Goal: Task Accomplishment & Management: Complete application form

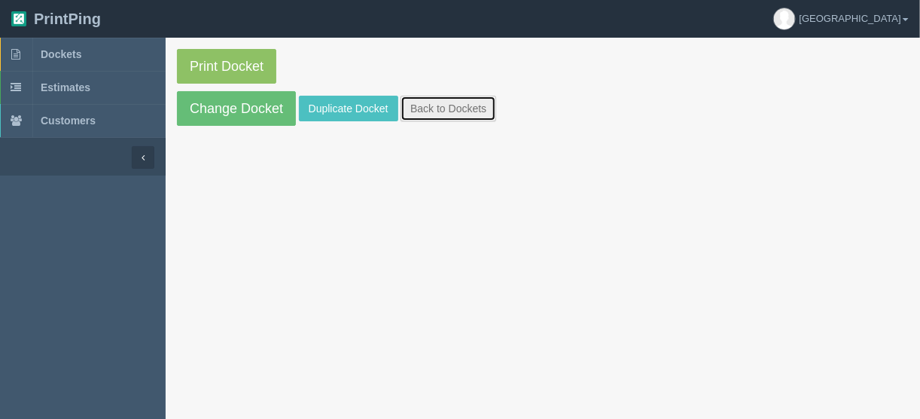
drag, startPoint x: 427, startPoint y: 111, endPoint x: 440, endPoint y: 106, distance: 13.6
click at [427, 111] on link "Back to Dockets" at bounding box center [449, 109] width 96 height 26
click at [429, 106] on link "Back to Dockets" at bounding box center [449, 109] width 96 height 26
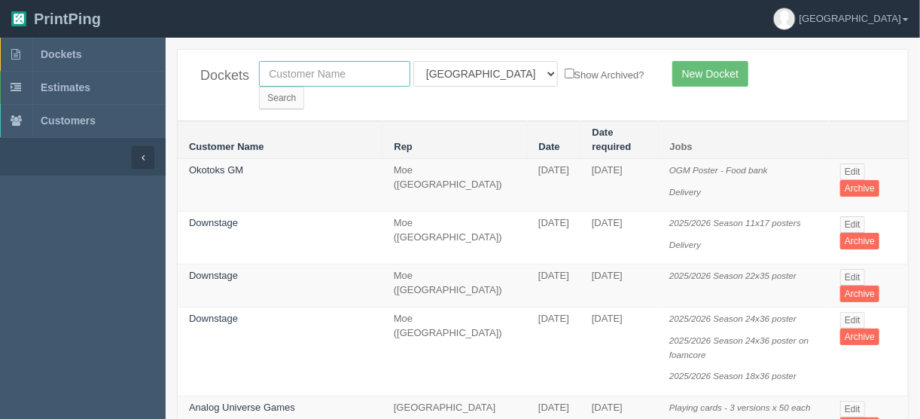
click at [346, 70] on input "text" at bounding box center [334, 74] width 151 height 26
type input "action auger"
click at [480, 72] on select "All Users Ali Ali Test 1 Aly Amy Ankit Arif Brandon Dan France Greg Jim Mark Ma…" at bounding box center [486, 74] width 145 height 26
select select
click at [414, 61] on select "All Users Ali Ali Test 1 Aly Amy Ankit Arif Brandon Dan France Greg Jim Mark Ma…" at bounding box center [486, 74] width 145 height 26
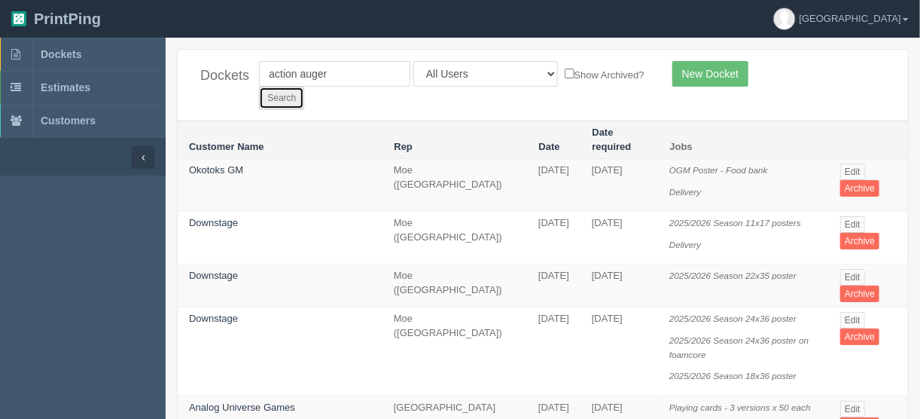
click at [304, 87] on input "Search" at bounding box center [281, 98] width 45 height 23
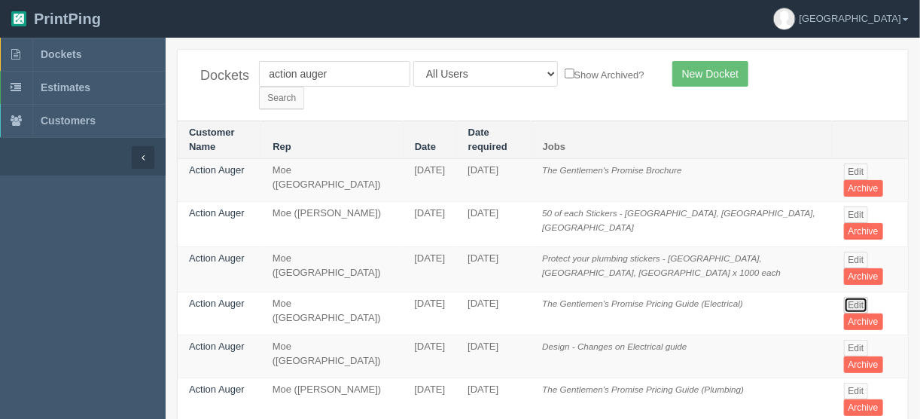
click at [850, 297] on link "Edit" at bounding box center [856, 305] width 25 height 17
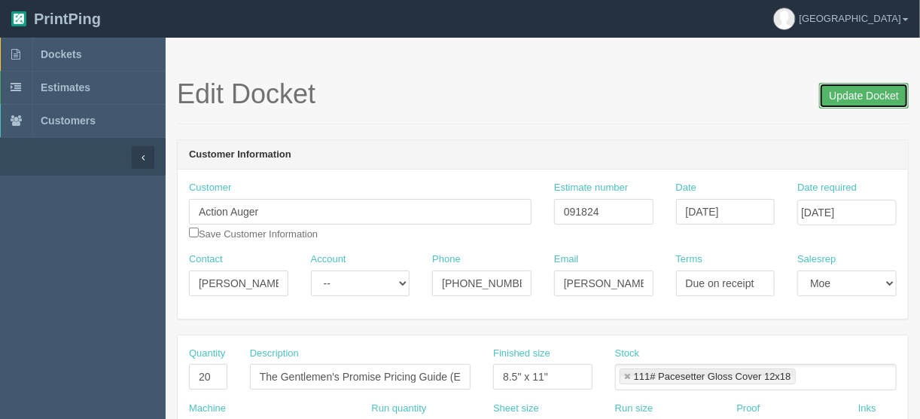
click at [859, 93] on input "Update Docket" at bounding box center [865, 96] width 90 height 26
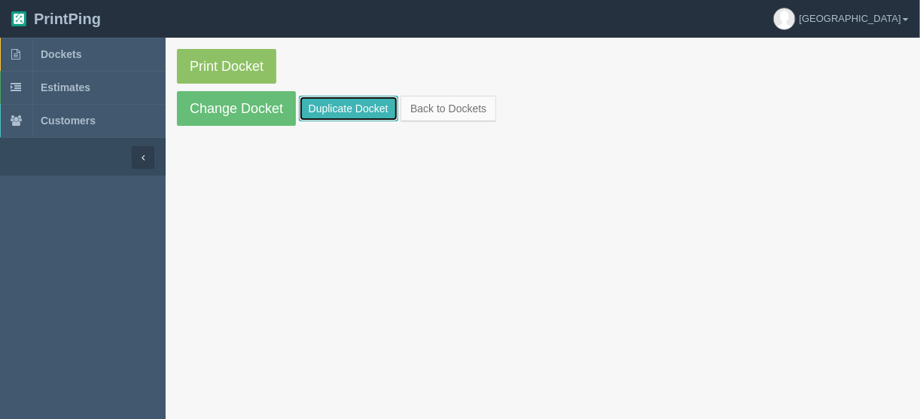
click at [340, 107] on link "Duplicate Docket" at bounding box center [348, 109] width 99 height 26
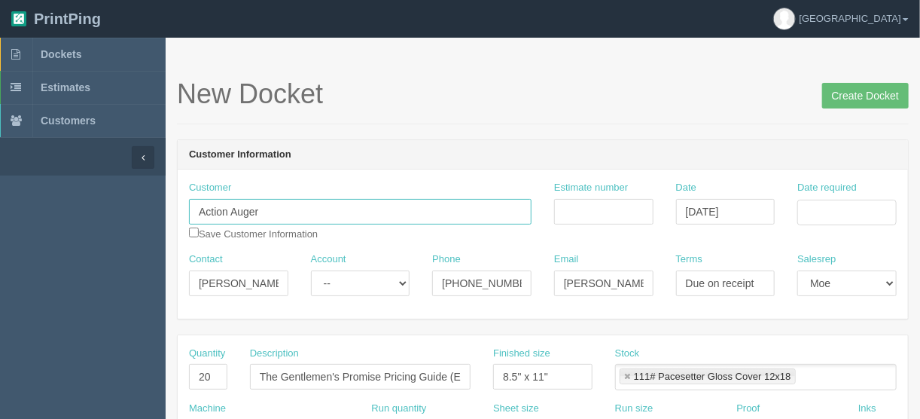
drag, startPoint x: 267, startPoint y: 212, endPoint x: 136, endPoint y: 211, distance: 131.1
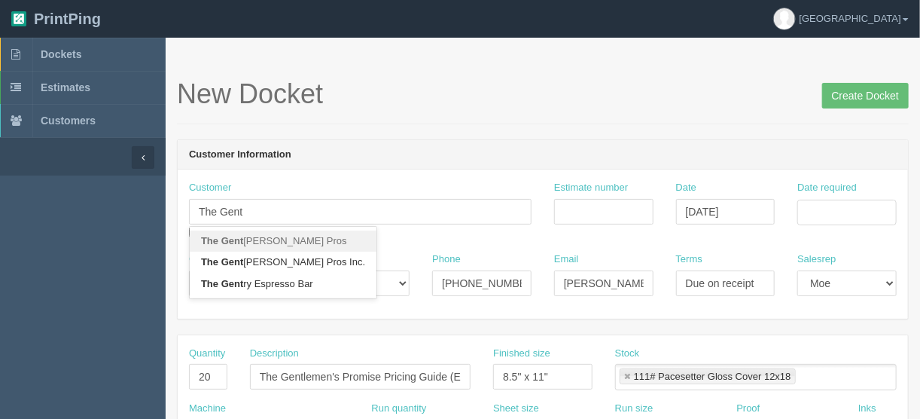
click at [283, 243] on link "The Gent lemen Pros" at bounding box center [283, 241] width 187 height 22
type input "The Gentlemen Pros"
type input "Cherelle Payne"
type input "403.394.8758"
type input "cherelle@tgpros.ca"
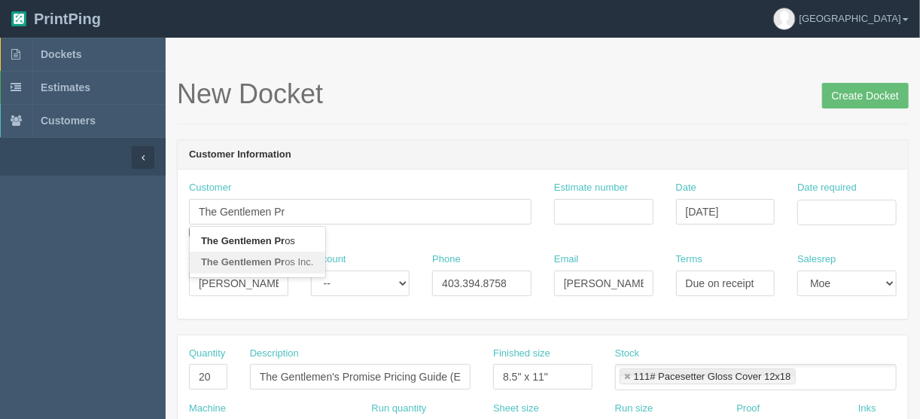
click at [296, 259] on link "The Gentlemen Pr os Inc." at bounding box center [258, 263] width 136 height 22
type input "The Gentlemen Pros Inc."
type input "Travers Trim"
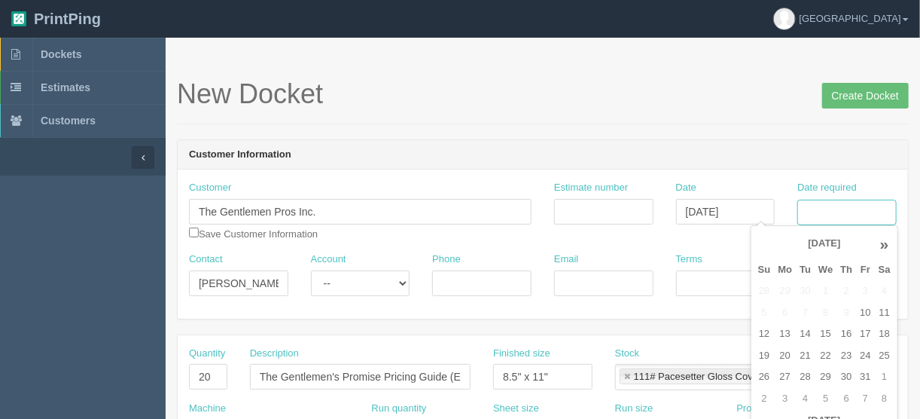
click at [816, 215] on input "Date required" at bounding box center [847, 213] width 99 height 26
click at [802, 325] on td "14" at bounding box center [805, 334] width 19 height 22
click at [787, 350] on td "20" at bounding box center [786, 356] width 22 height 22
type input "October 20, 2025"
click at [590, 276] on input "Email" at bounding box center [603, 283] width 99 height 26
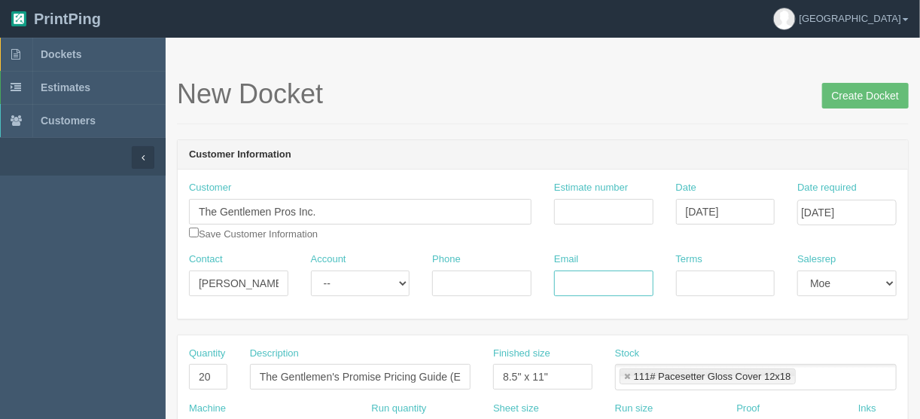
paste input "travers@tgpros.ca>"
type input "travers@tgpros.ca"
drag, startPoint x: 472, startPoint y: 276, endPoint x: 483, endPoint y: 264, distance: 16.0
click at [472, 276] on input "Phone" at bounding box center [481, 283] width 99 height 26
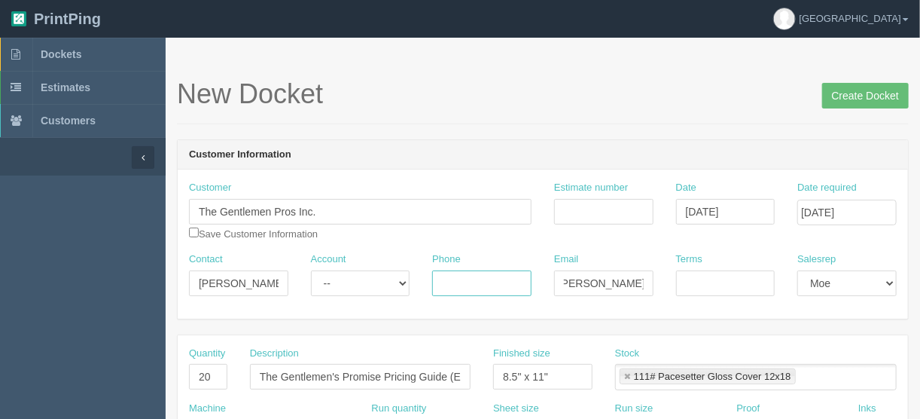
scroll to position [0, 0]
type input "403-560-2377"
click at [588, 207] on input "Estimate number" at bounding box center [603, 212] width 99 height 26
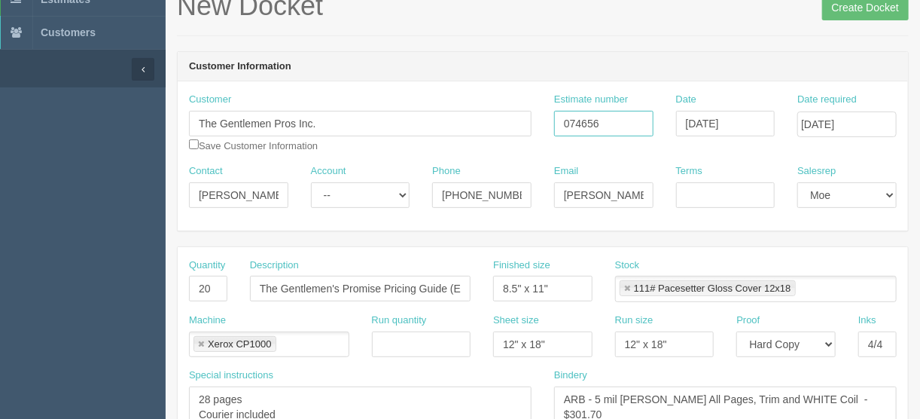
scroll to position [181, 0]
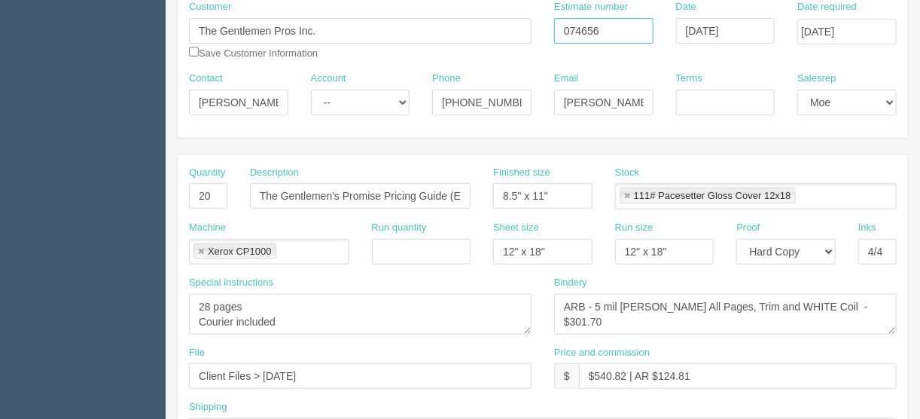
type input "074656"
click at [831, 244] on select "-- Email Hard Copy" at bounding box center [786, 252] width 99 height 26
select select "Email"
click at [737, 239] on select "-- Email Hard Copy" at bounding box center [786, 252] width 99 height 26
drag, startPoint x: 217, startPoint y: 188, endPoint x: 136, endPoint y: 211, distance: 84.6
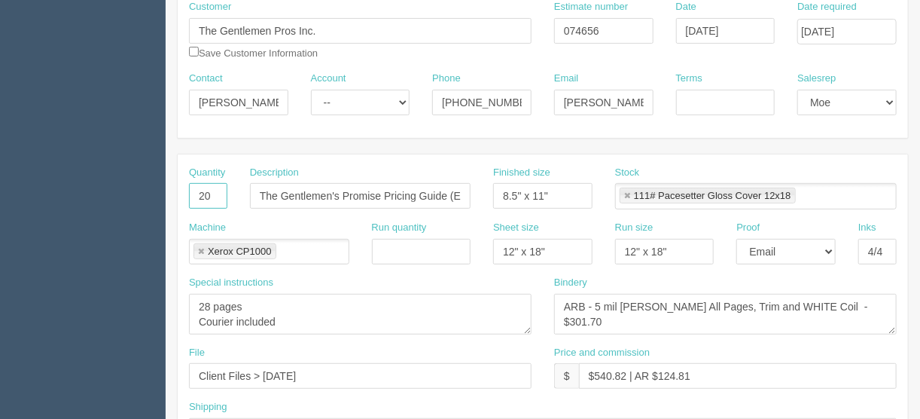
type input "4"
click at [258, 195] on input "The Gentlemen's Promise Pricing Guide (Electrical)" at bounding box center [360, 196] width 221 height 26
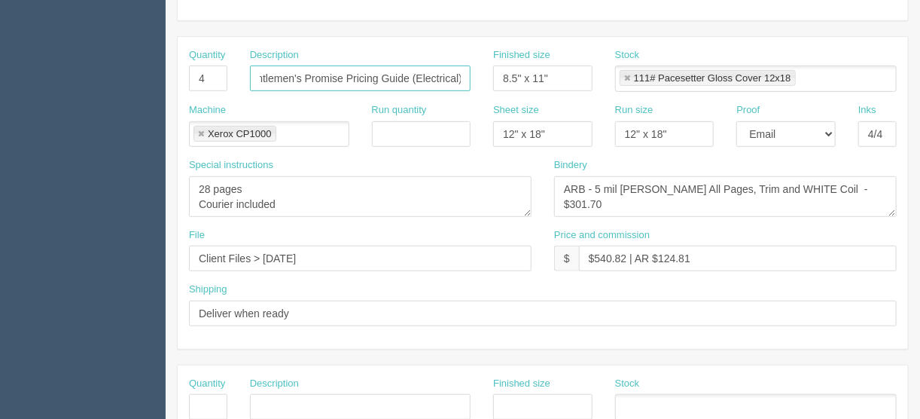
scroll to position [301, 0]
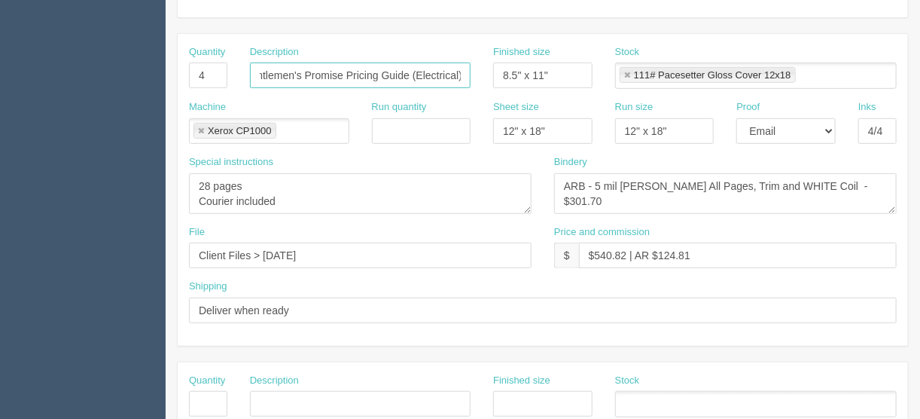
type input "2023 The Gentlemen's Promise Pricing Guide (Electrical)"
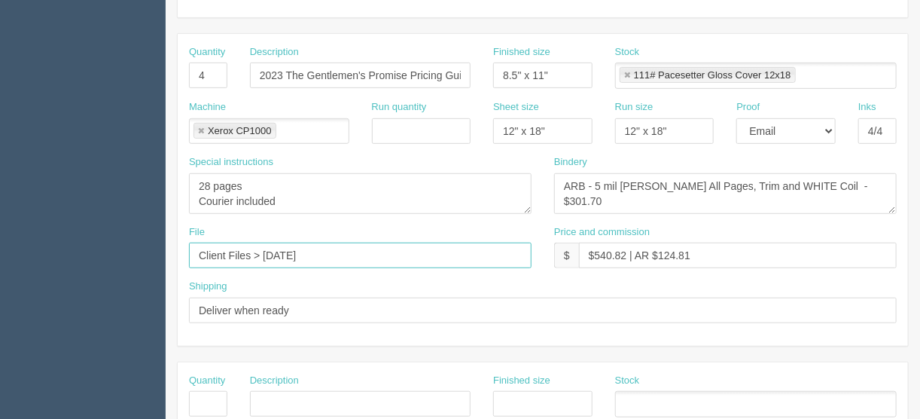
drag, startPoint x: 313, startPoint y: 246, endPoint x: 149, endPoint y: 268, distance: 164.9
click at [149, 268] on section "Dockets Estimates Customers" at bounding box center [460, 401] width 920 height 1330
type input "files@allrush.ca"
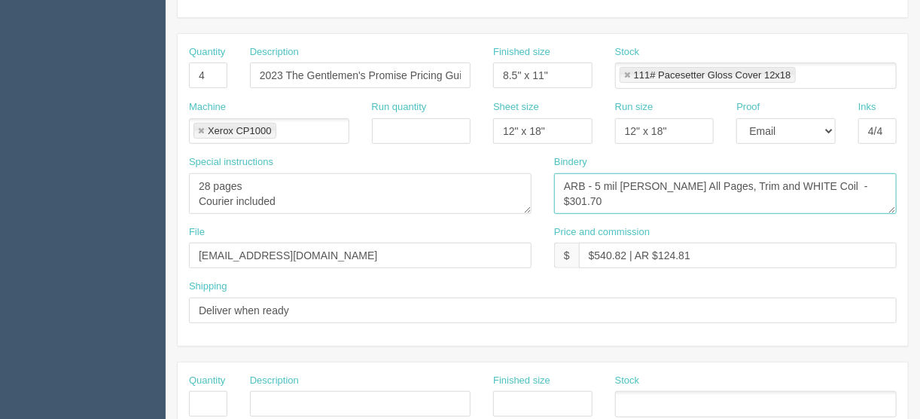
drag, startPoint x: 770, startPoint y: 181, endPoint x: 740, endPoint y: 184, distance: 29.5
click at [740, 184] on textarea "ARB - 5 mil Lam All Pages, Trim and WHITE Coil - $301.70" at bounding box center [725, 193] width 343 height 41
click at [807, 180] on textarea "ARB - 5 mil Lam All Pages, Trim and WHITE Coil - $301.70" at bounding box center [725, 193] width 343 height 41
drag, startPoint x: 846, startPoint y: 179, endPoint x: 820, endPoint y: 188, distance: 27.4
click at [820, 188] on textarea "ARB - 5 mil Lam All Pages, Trim and WHITE Coil - $301.70" at bounding box center [725, 193] width 343 height 41
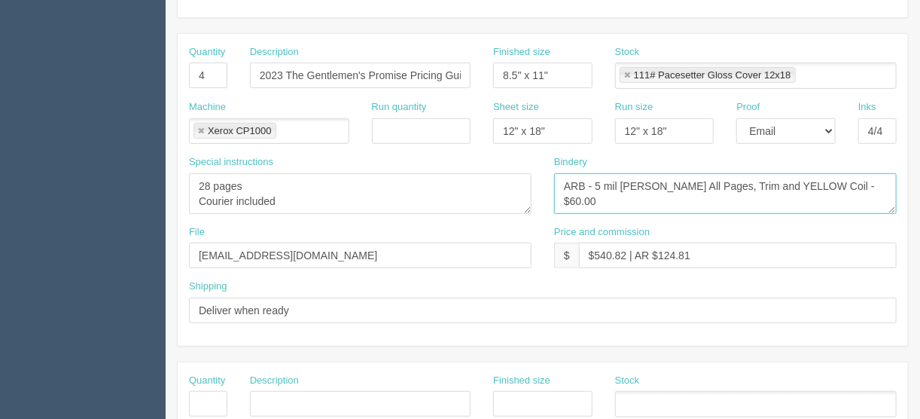
type textarea "ARB - 5 mil Lam All Pages, Trim and YELLOW Coil - $60.00"
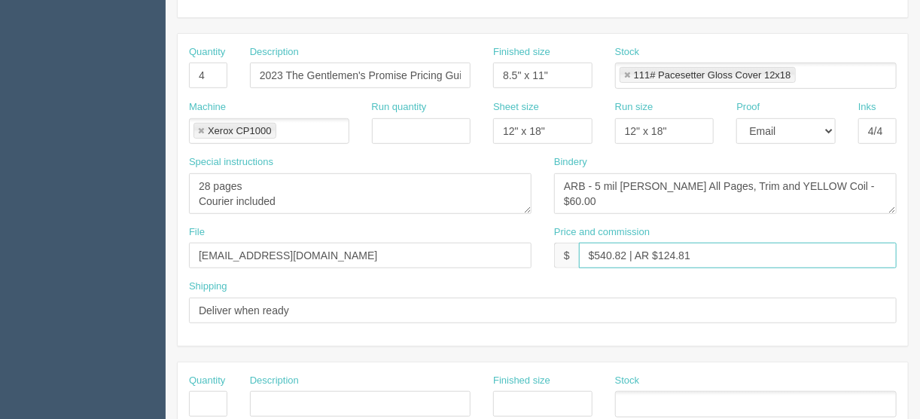
drag, startPoint x: 626, startPoint y: 255, endPoint x: 762, endPoint y: 287, distance: 140.0
click at [592, 257] on input "$540.82 | AR $124.81" at bounding box center [738, 256] width 318 height 26
drag, startPoint x: 692, startPoint y: 252, endPoint x: 716, endPoint y: 262, distance: 25.3
click at [660, 255] on input "$199.80 | AR $124.81" at bounding box center [738, 256] width 318 height 26
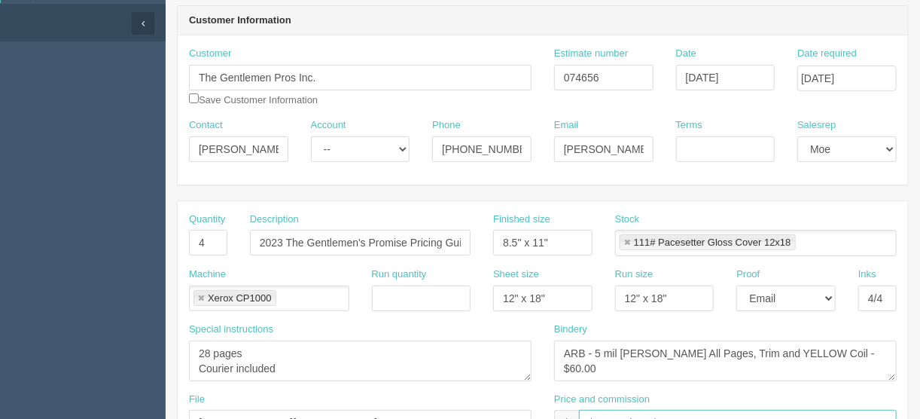
scroll to position [60, 0]
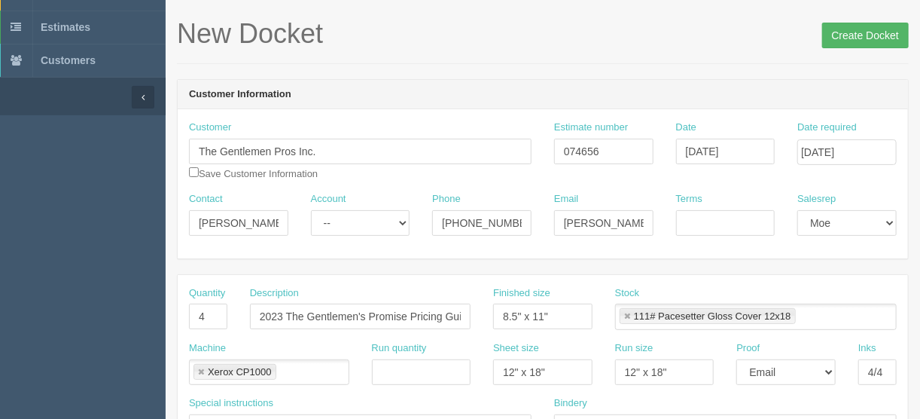
type input "$199.80 | AR $42.54"
click at [856, 34] on input "Create Docket" at bounding box center [866, 36] width 87 height 26
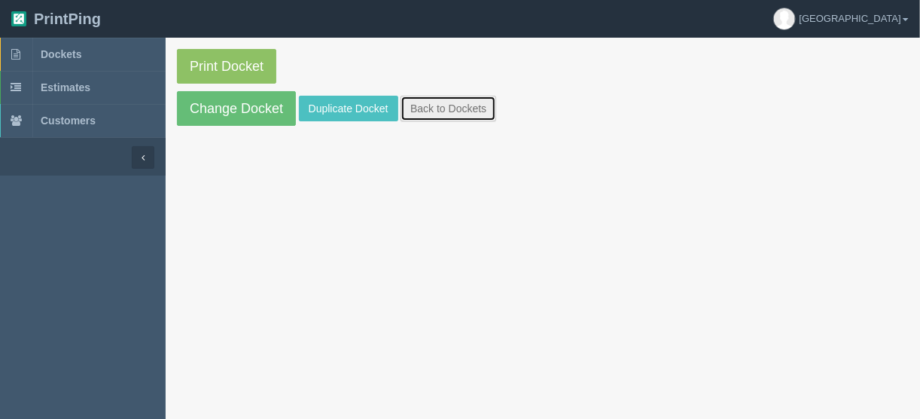
click at [450, 108] on link "Back to Dockets" at bounding box center [449, 109] width 96 height 26
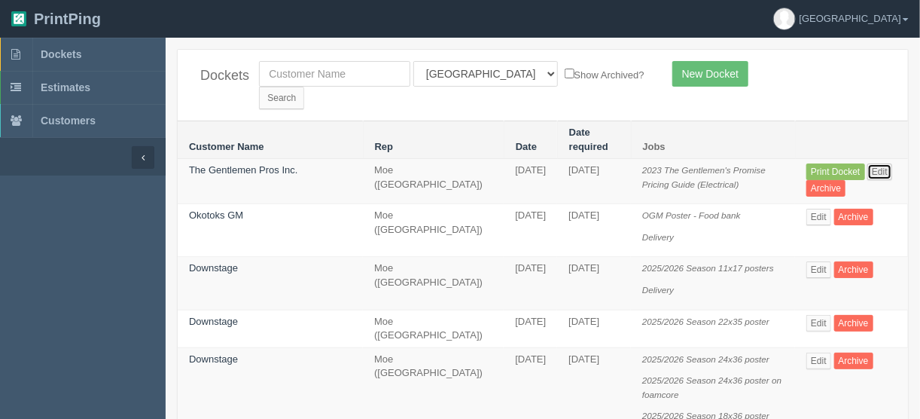
click at [868, 163] on link "Edit" at bounding box center [880, 171] width 25 height 17
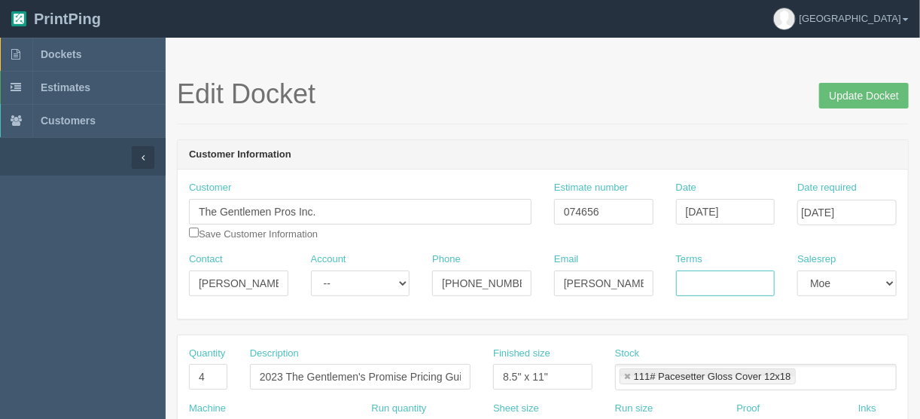
click at [713, 285] on input "Terms" at bounding box center [725, 283] width 99 height 26
type input "Due on receipt"
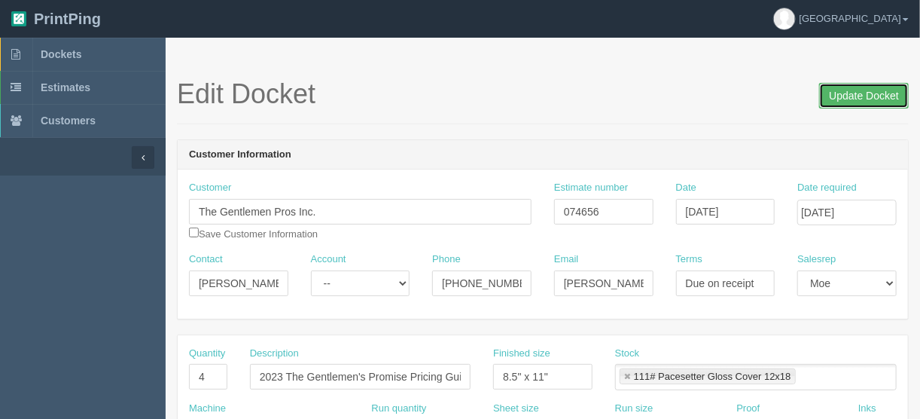
click at [859, 90] on input "Update Docket" at bounding box center [865, 96] width 90 height 26
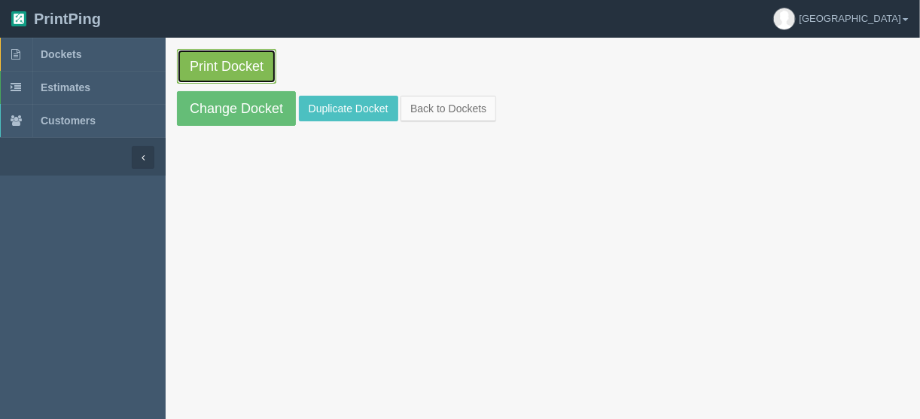
click at [240, 63] on link "Print Docket" at bounding box center [226, 66] width 99 height 35
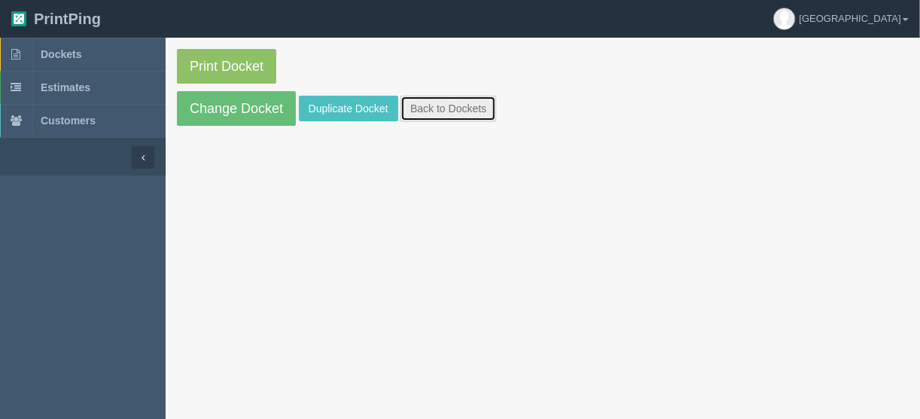
click at [414, 105] on link "Back to Dockets" at bounding box center [449, 109] width 96 height 26
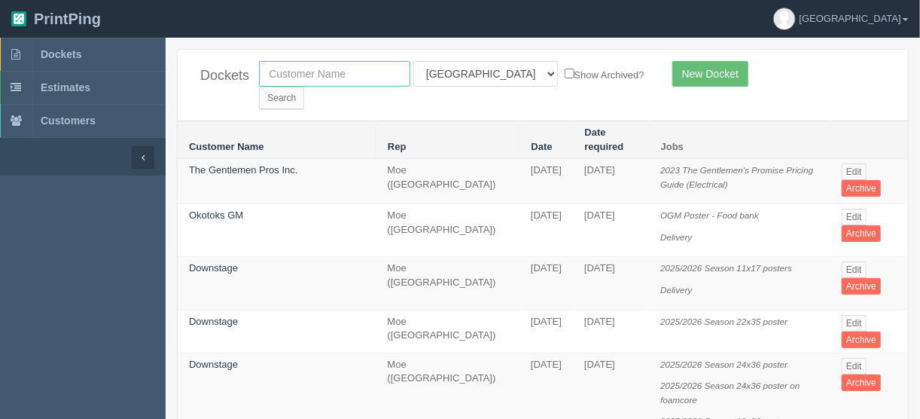
click at [324, 72] on input "text" at bounding box center [334, 74] width 151 height 26
type input "university d"
click at [304, 87] on input "Search" at bounding box center [281, 98] width 45 height 23
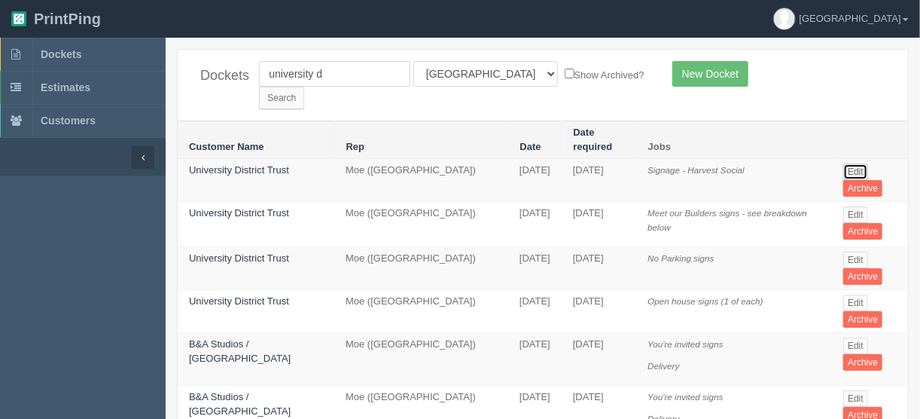
click at [856, 163] on link "Edit" at bounding box center [856, 171] width 25 height 17
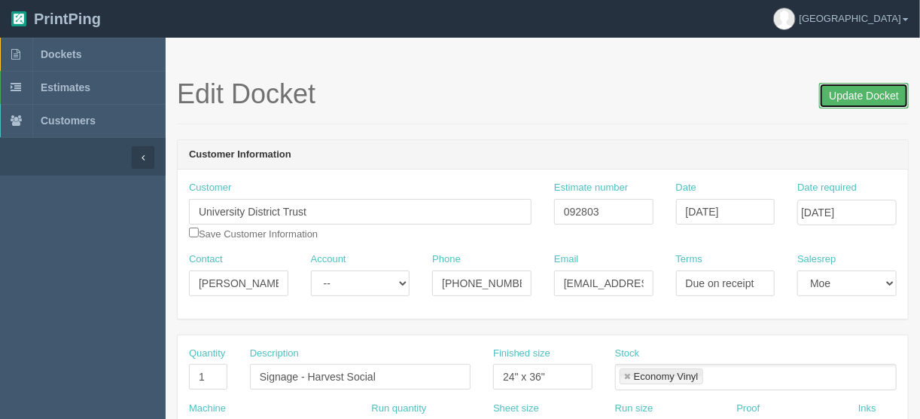
click at [844, 92] on input "Update Docket" at bounding box center [865, 96] width 90 height 26
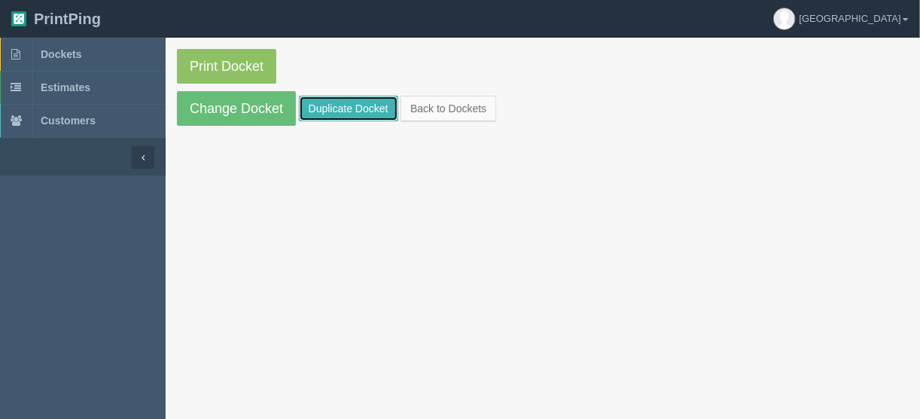
click at [340, 101] on link "Duplicate Docket" at bounding box center [348, 109] width 99 height 26
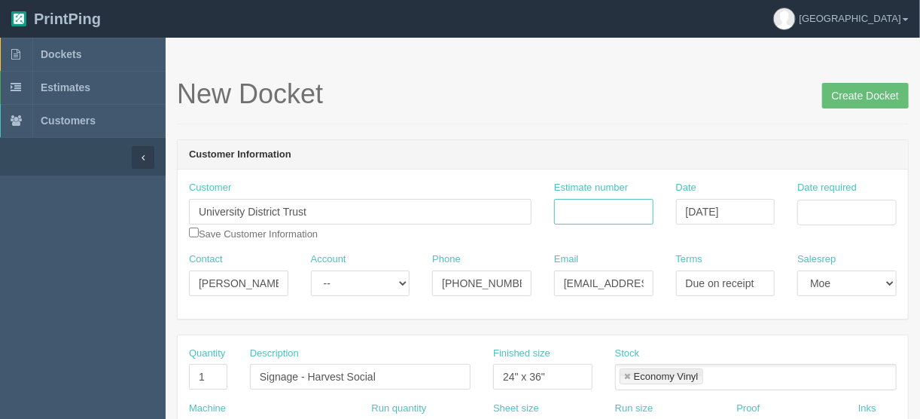
click at [591, 205] on input "Estimate number" at bounding box center [603, 212] width 99 height 26
type input "092803"
click at [796, 215] on div "Date required" at bounding box center [847, 209] width 122 height 56
click at [804, 211] on input "Date required" at bounding box center [847, 213] width 99 height 26
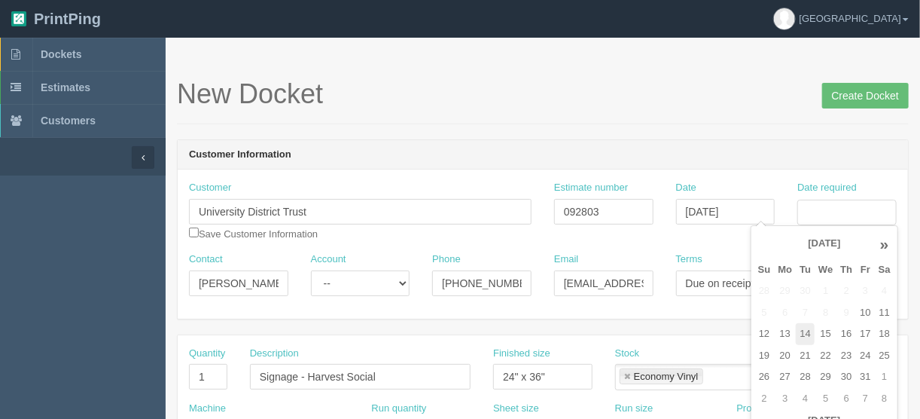
click at [807, 332] on td "14" at bounding box center [805, 334] width 19 height 22
click at [848, 325] on td "16" at bounding box center [847, 334] width 20 height 22
type input "October 16, 2025"
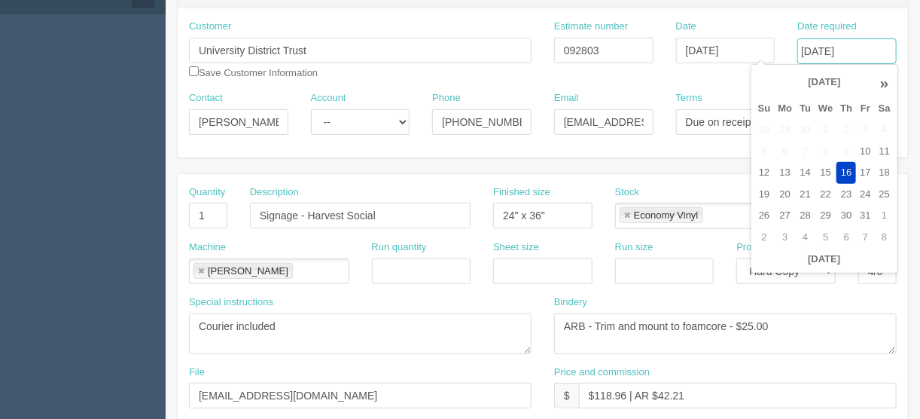
scroll to position [241, 0]
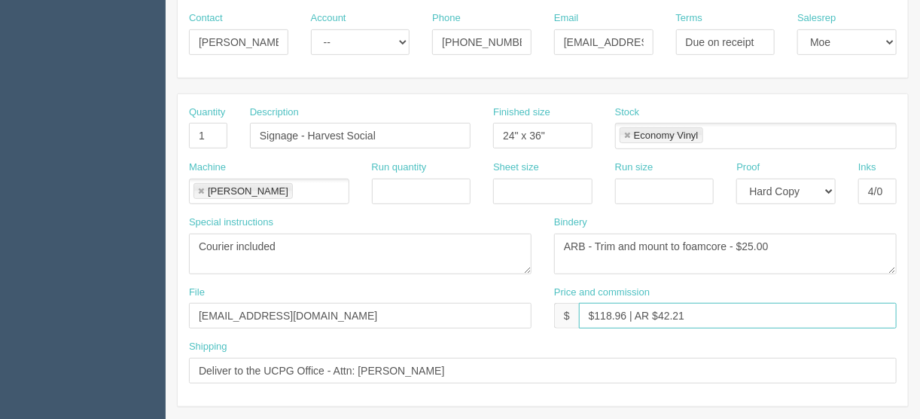
drag, startPoint x: 609, startPoint y: 310, endPoint x: 596, endPoint y: 313, distance: 13.2
click at [596, 313] on input "$118.96 | AR $42.21" at bounding box center [738, 316] width 318 height 26
type input "$93.96 | AR $42.21"
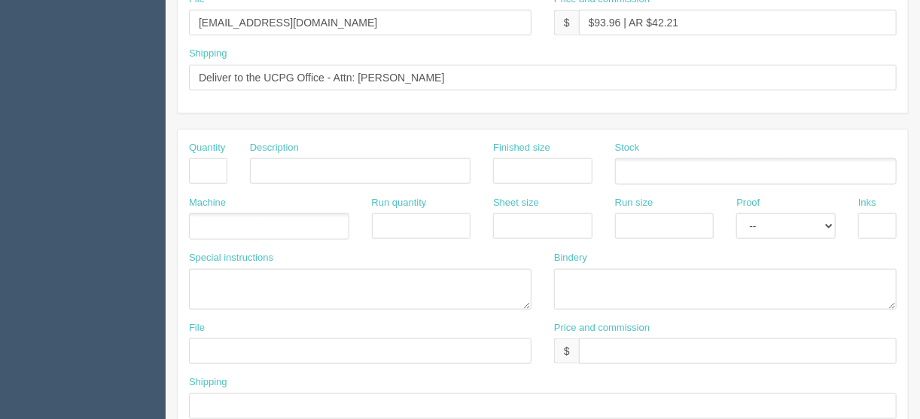
scroll to position [301, 0]
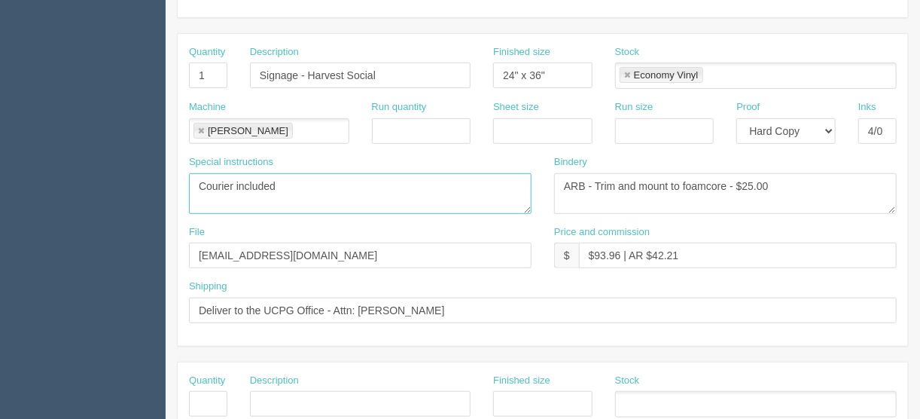
click at [280, 183] on textarea "Courier included" at bounding box center [360, 193] width 343 height 41
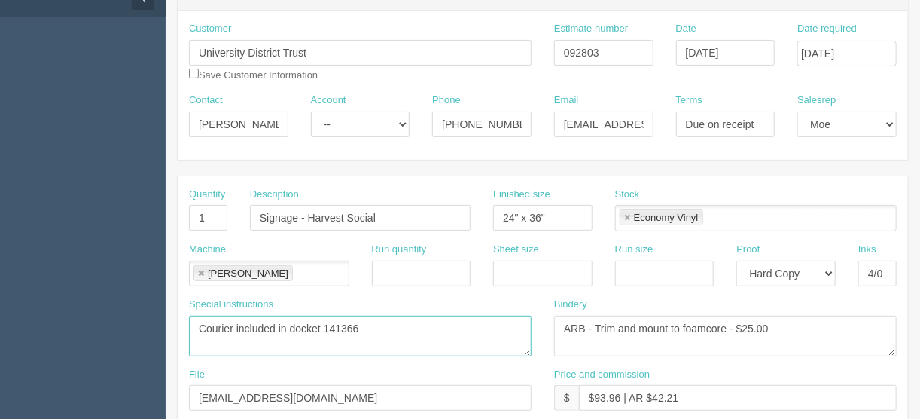
scroll to position [157, 0]
type textarea "Courier included in docket 141366"
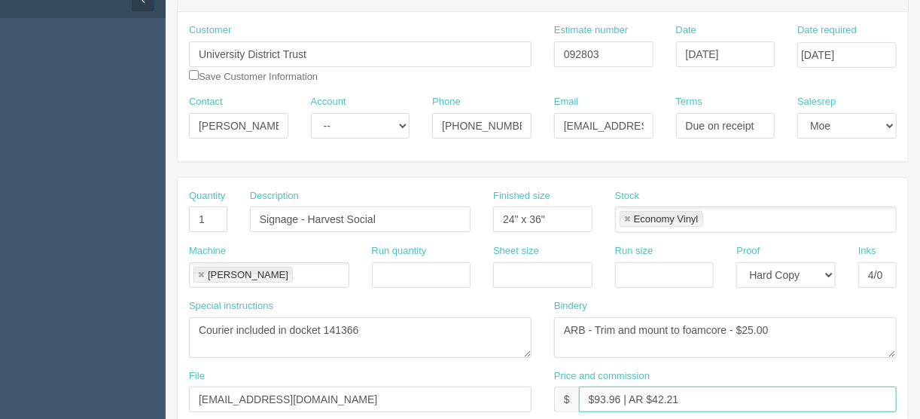
click at [661, 392] on input "$93.96 | AR $42.21" at bounding box center [738, 399] width 318 height 26
type input "$93.96 | AR $37.21"
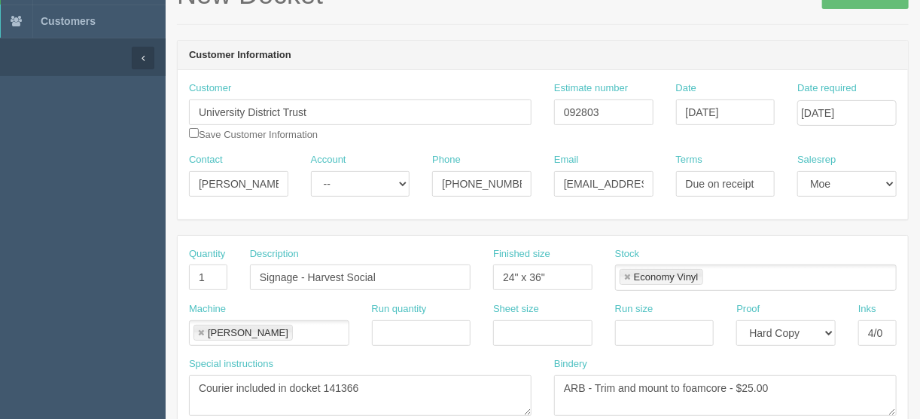
scroll to position [0, 0]
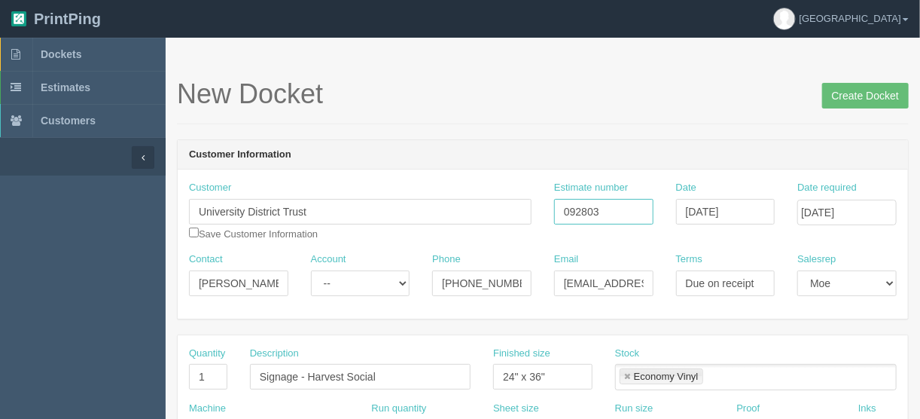
click at [615, 206] on input "092803" at bounding box center [603, 212] width 99 height 26
type input "092884"
click at [863, 92] on input "Create Docket" at bounding box center [866, 96] width 87 height 26
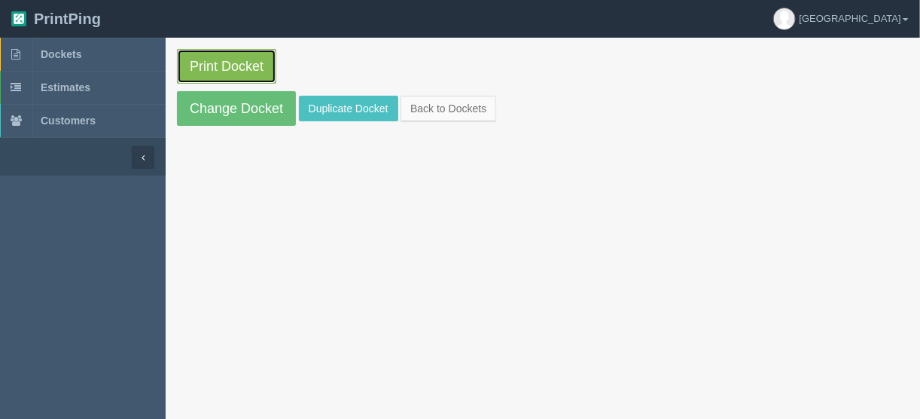
click at [234, 58] on link "Print Docket" at bounding box center [226, 66] width 99 height 35
click at [240, 63] on link "Print Docket" at bounding box center [226, 66] width 99 height 35
